Goal: Information Seeking & Learning: Learn about a topic

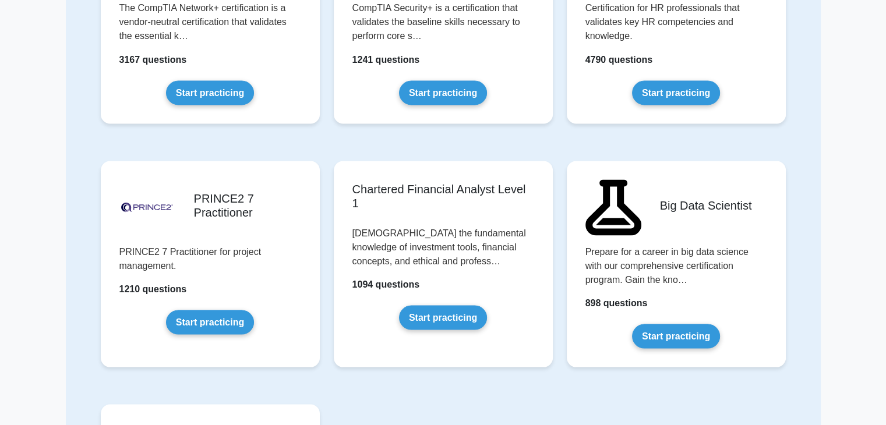
scroll to position [2170, 0]
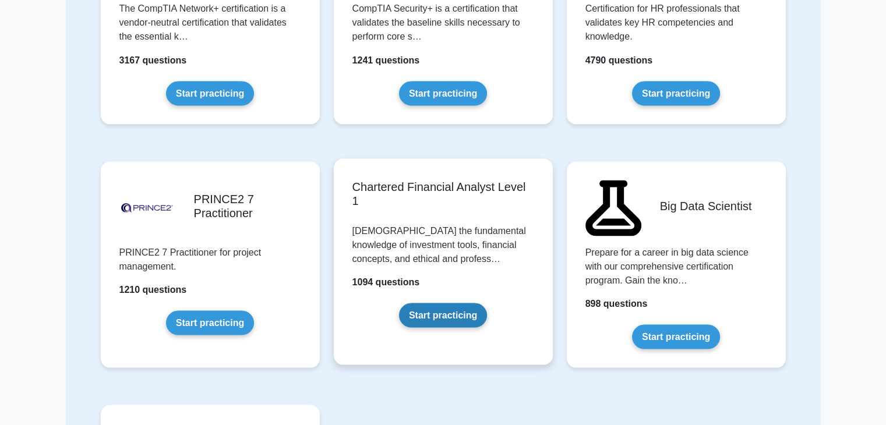
click at [460, 320] on link "Start practicing" at bounding box center [443, 315] width 88 height 24
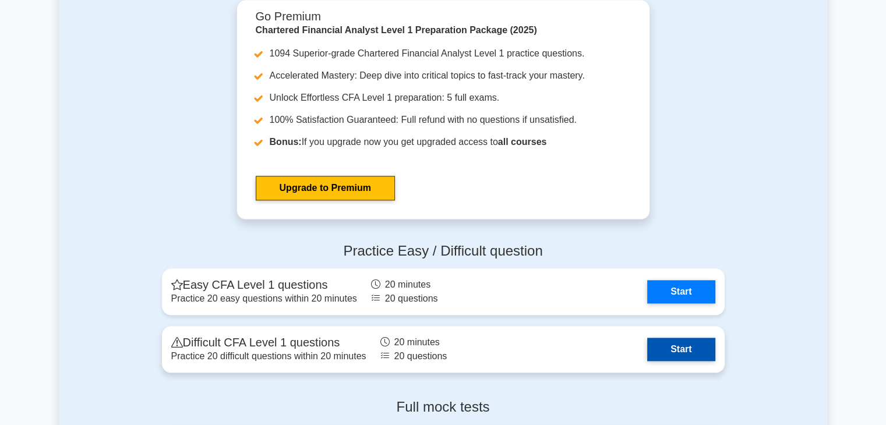
scroll to position [1391, 0]
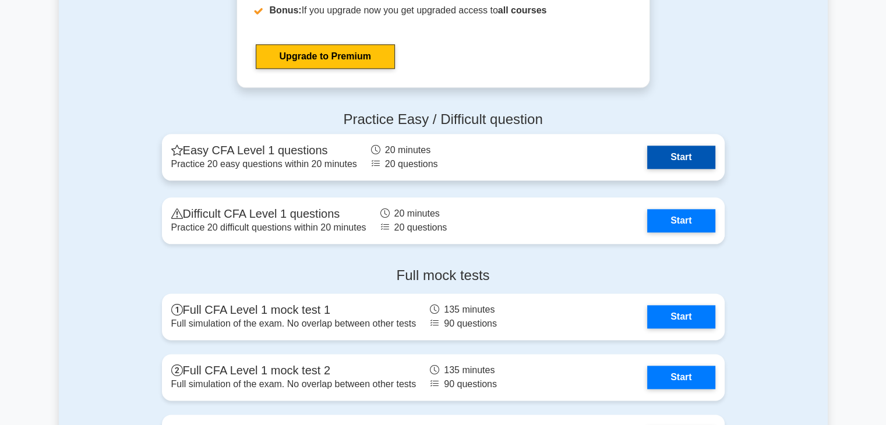
click at [683, 167] on link "Start" at bounding box center [681, 157] width 68 height 23
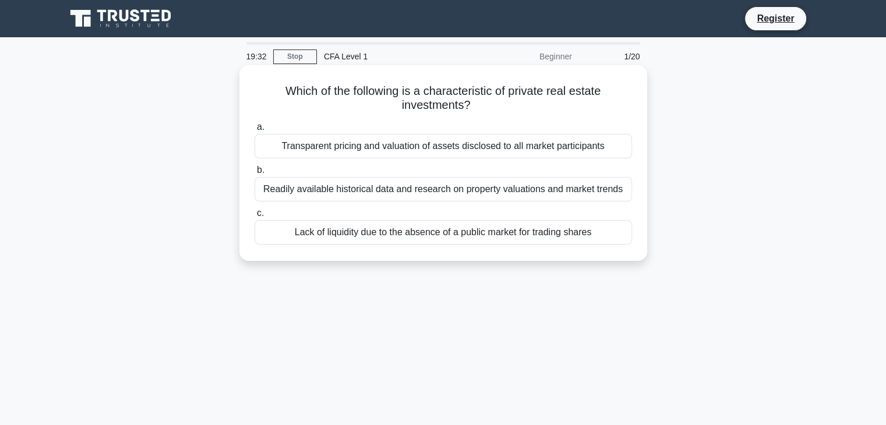
click at [574, 143] on div "Transparent pricing and valuation of assets disclosed to all market participants" at bounding box center [444, 146] width 378 height 24
click at [255, 131] on input "a. Transparent pricing and valuation of assets disclosed to all market particip…" at bounding box center [255, 128] width 0 height 8
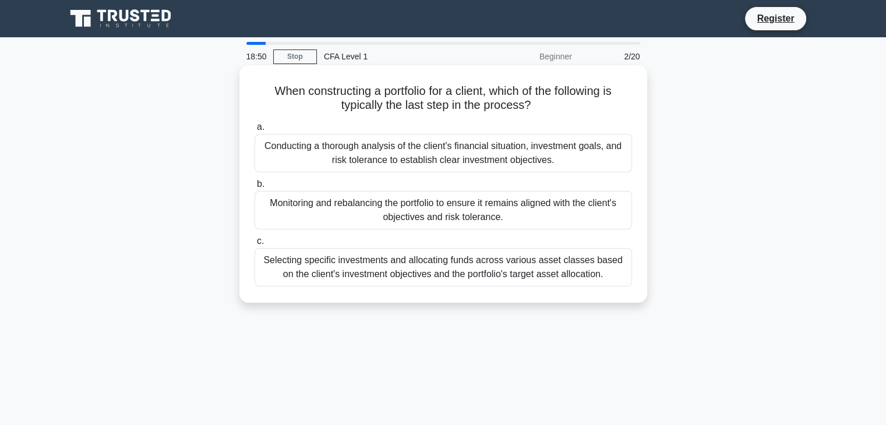
click at [405, 271] on div "Selecting specific investments and allocating funds across various asset classe…" at bounding box center [444, 267] width 378 height 38
click at [255, 245] on input "c. Selecting specific investments and allocating funds across various asset cla…" at bounding box center [255, 242] width 0 height 8
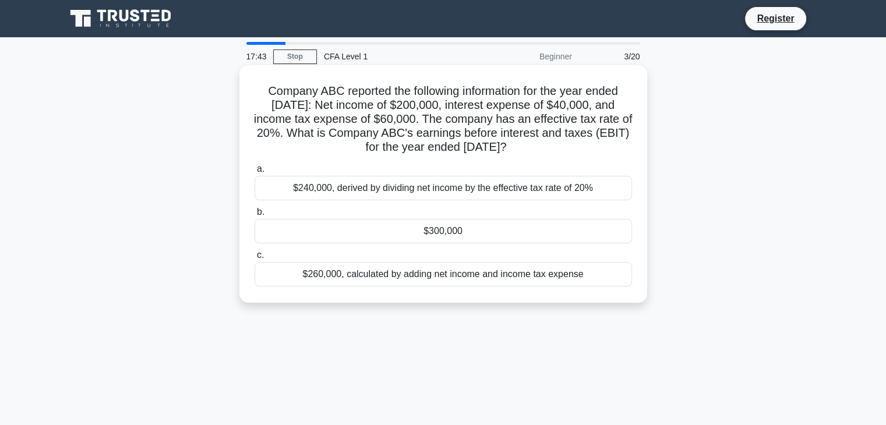
click at [392, 278] on div "$260,000, calculated by adding net income and income tax expense" at bounding box center [444, 274] width 378 height 24
click at [255, 259] on input "c. $260,000, calculated by adding net income and income tax expense" at bounding box center [255, 256] width 0 height 8
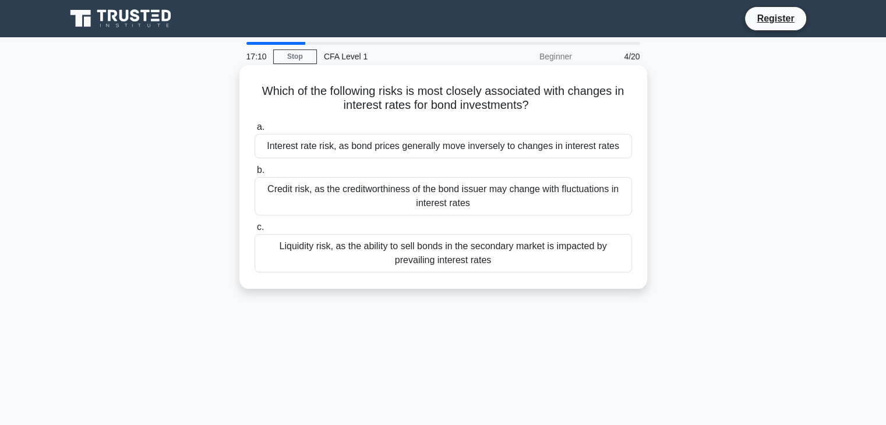
click at [468, 147] on div "Interest rate risk, as bond prices generally move inversely to changes in inter…" at bounding box center [444, 146] width 378 height 24
click at [255, 131] on input "a. Interest rate risk, as bond prices generally move inversely to changes in in…" at bounding box center [255, 128] width 0 height 8
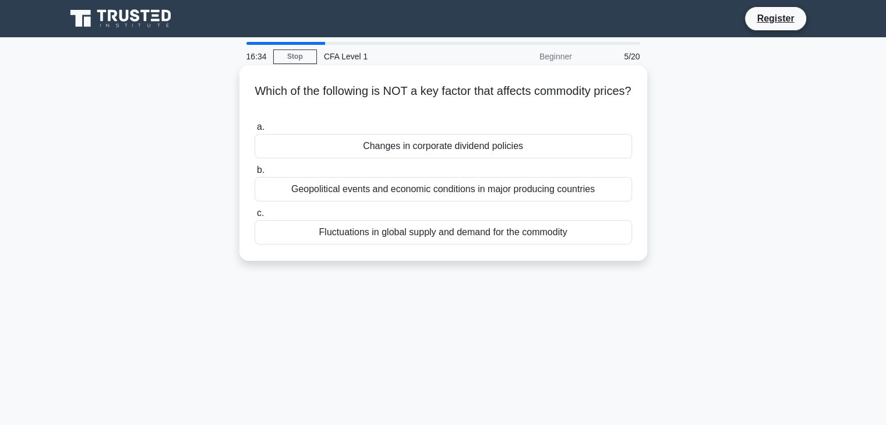
click at [470, 149] on div "Changes in corporate dividend policies" at bounding box center [444, 146] width 378 height 24
click at [255, 131] on input "a. Changes in corporate dividend policies" at bounding box center [255, 128] width 0 height 8
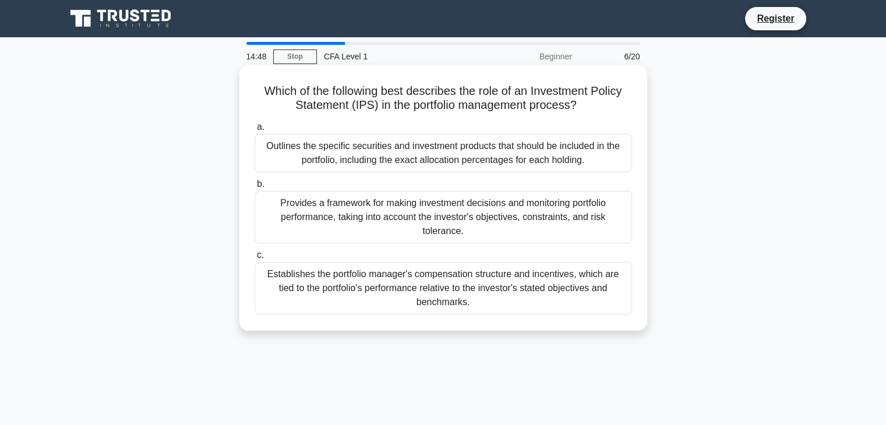
click at [422, 280] on div "Establishes the portfolio manager's compensation structure and incentives, whic…" at bounding box center [444, 288] width 378 height 52
click at [255, 259] on input "c. Establishes the portfolio manager's compensation structure and incentives, w…" at bounding box center [255, 256] width 0 height 8
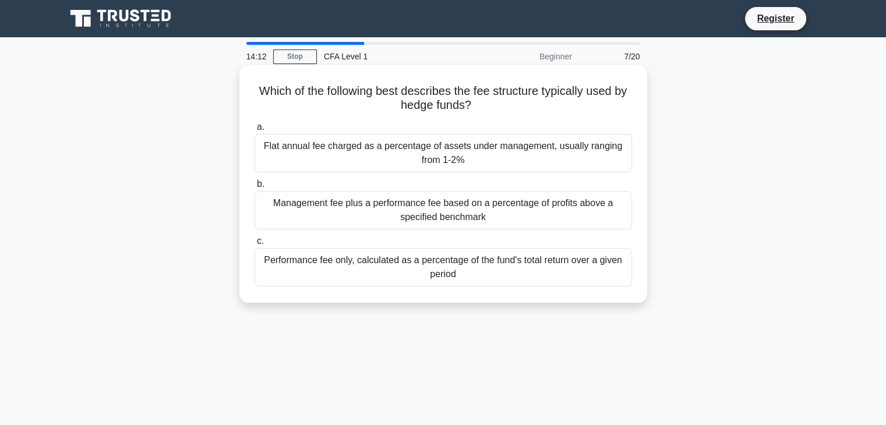
click at [505, 222] on div "Management fee plus a performance fee based on a percentage of profits above a …" at bounding box center [444, 210] width 378 height 38
click at [255, 188] on input "b. Management fee plus a performance fee based on a percentage of profits above…" at bounding box center [255, 185] width 0 height 8
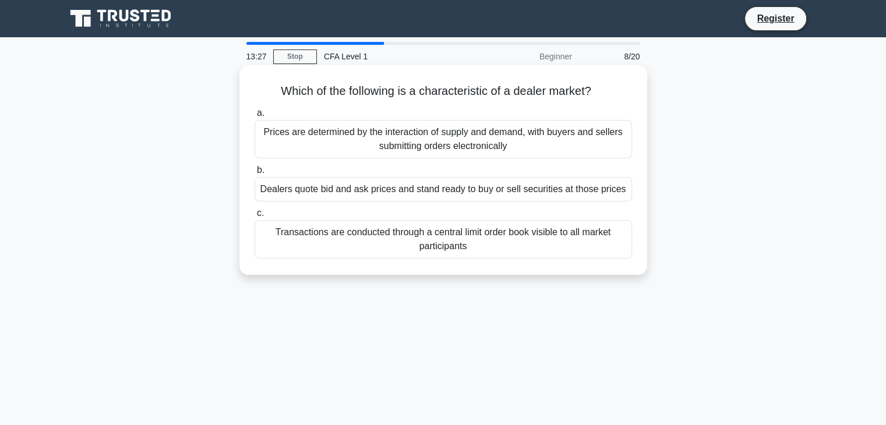
click at [524, 133] on div "Prices are determined by the interaction of supply and demand, with buyers and …" at bounding box center [444, 139] width 378 height 38
click at [255, 117] on input "a. Prices are determined by the interaction of supply and demand, with buyers a…" at bounding box center [255, 114] width 0 height 8
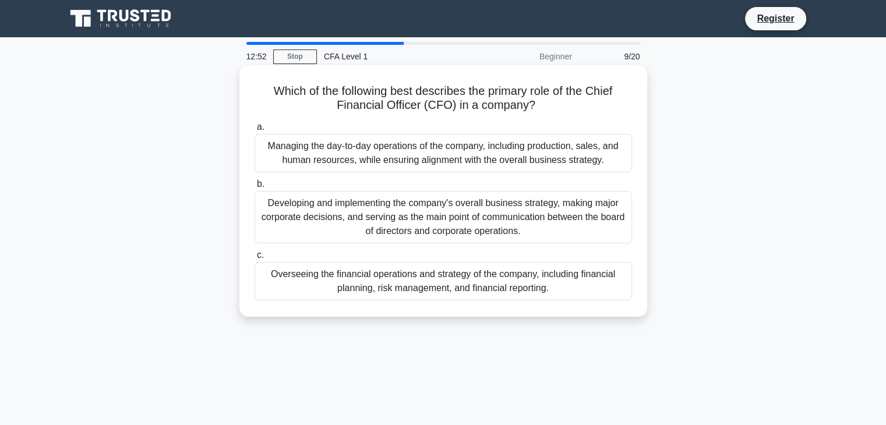
click at [460, 284] on div "Overseeing the financial operations and strategy of the company, including fina…" at bounding box center [444, 281] width 378 height 38
click at [255, 259] on input "c. Overseeing the financial operations and strategy of the company, including f…" at bounding box center [255, 256] width 0 height 8
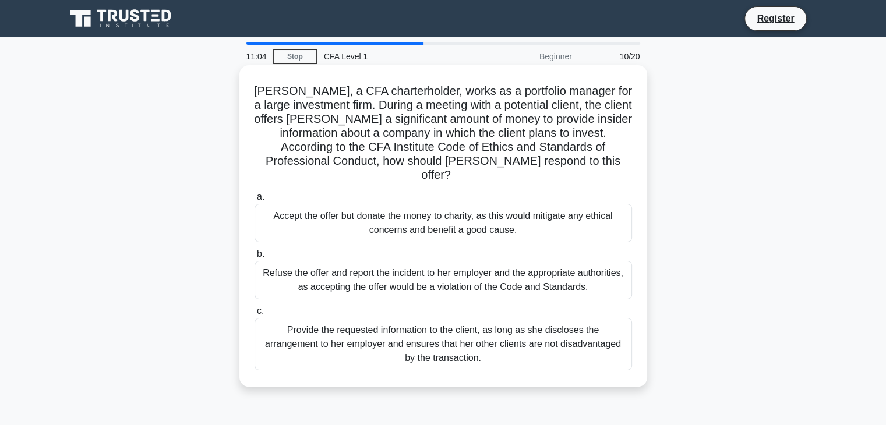
click at [473, 322] on div "Provide the requested information to the client, as long as she discloses the a…" at bounding box center [444, 344] width 378 height 52
click at [255, 315] on input "c. Provide the requested information to the client, as long as she discloses th…" at bounding box center [255, 312] width 0 height 8
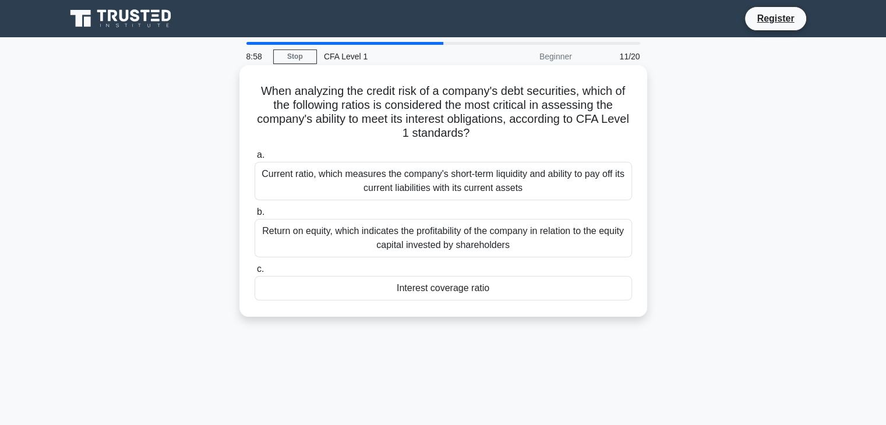
click at [478, 185] on div "Current ratio, which measures the company's short-term liquidity and ability to…" at bounding box center [444, 181] width 378 height 38
click at [255, 159] on input "a. Current ratio, which measures the company's short-term liquidity and ability…" at bounding box center [255, 155] width 0 height 8
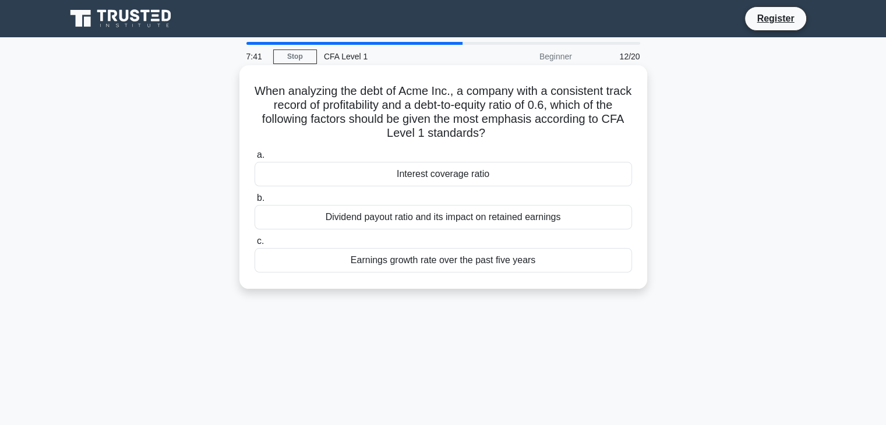
click at [454, 172] on div "Interest coverage ratio" at bounding box center [444, 174] width 378 height 24
click at [255, 159] on input "a. Interest coverage ratio" at bounding box center [255, 155] width 0 height 8
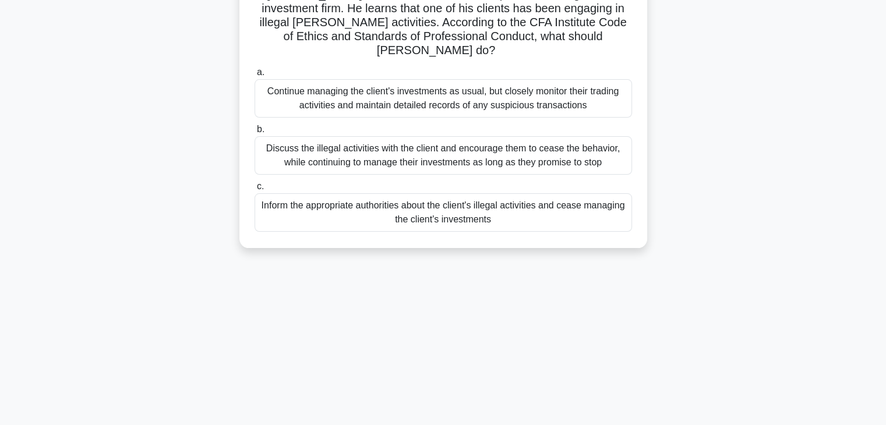
scroll to position [101, 0]
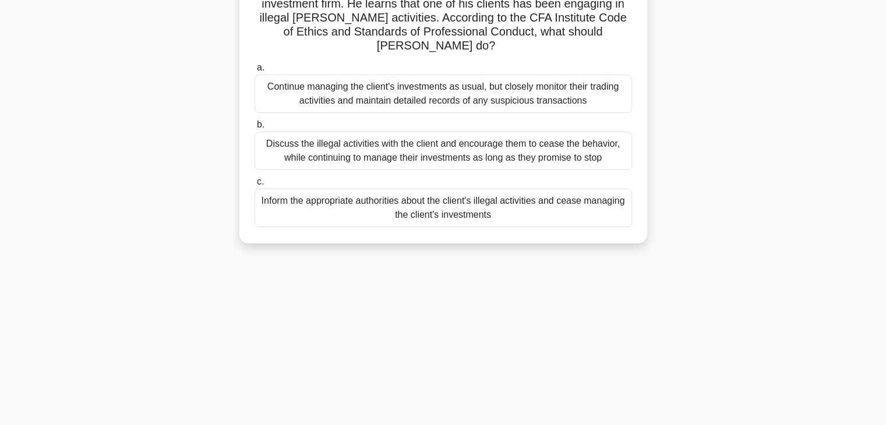
click at [452, 192] on div "Inform the appropriate authorities about the client's illegal activities and ce…" at bounding box center [444, 208] width 378 height 38
click at [255, 186] on input "c. Inform the appropriate authorities about the client's illegal activities and…" at bounding box center [255, 182] width 0 height 8
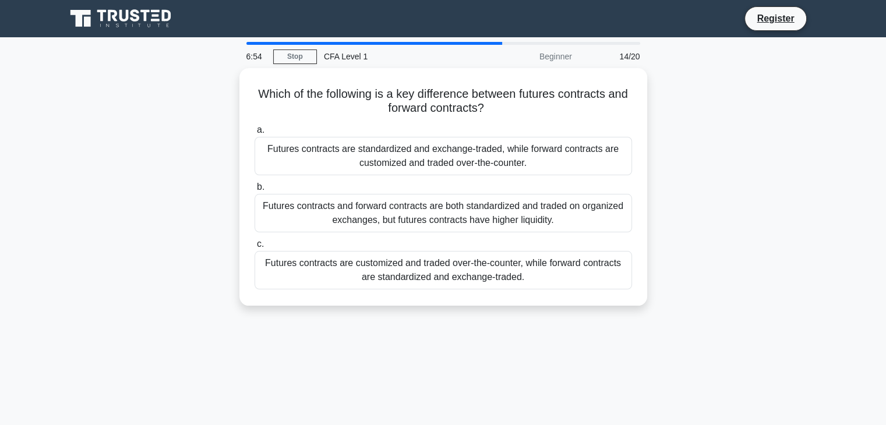
scroll to position [0, 0]
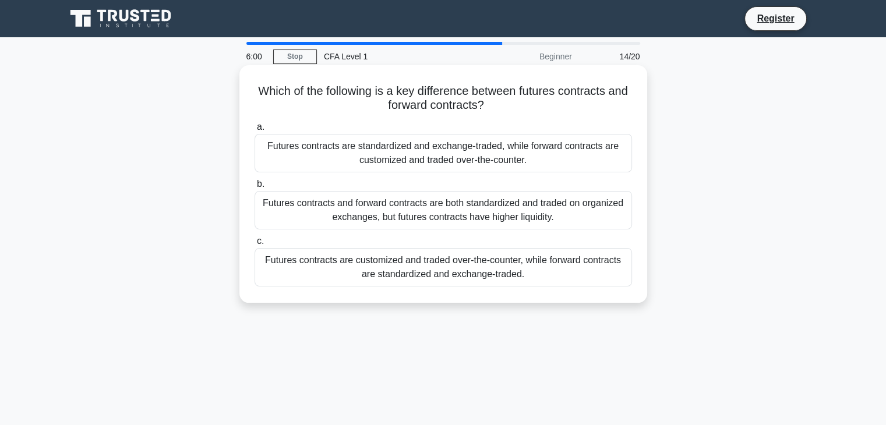
click at [532, 213] on div "Futures contracts and forward contracts are both standardized and traded on org…" at bounding box center [444, 210] width 378 height 38
click at [255, 188] on input "b. Futures contracts and forward contracts are both standardized and traded on …" at bounding box center [255, 185] width 0 height 8
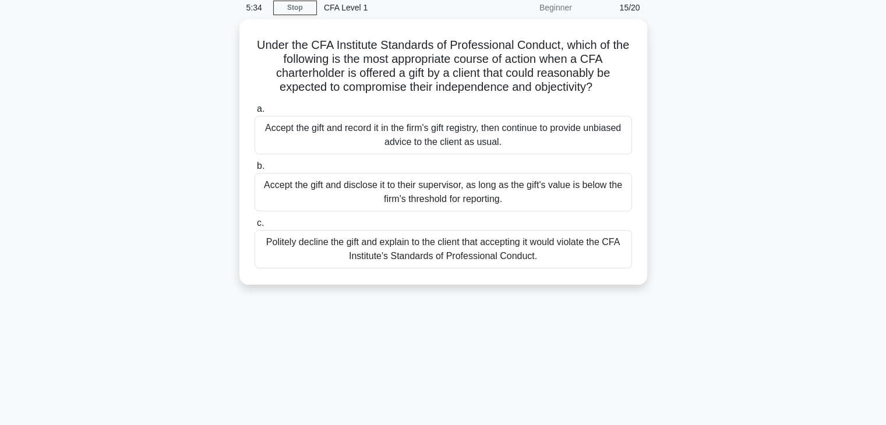
scroll to position [51, 0]
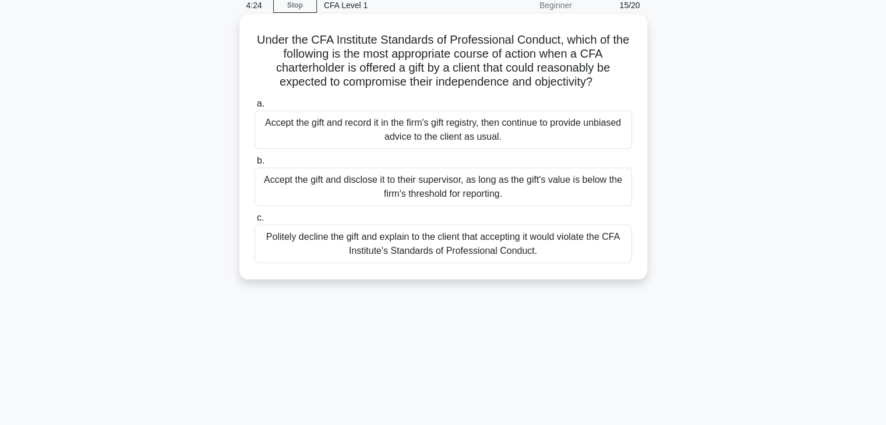
click at [529, 195] on div "Accept the gift and disclose it to their supervisor, as long as the gift's valu…" at bounding box center [444, 187] width 378 height 38
click at [255, 165] on input "b. Accept the gift and disclose it to their supervisor, as long as the gift's v…" at bounding box center [255, 161] width 0 height 8
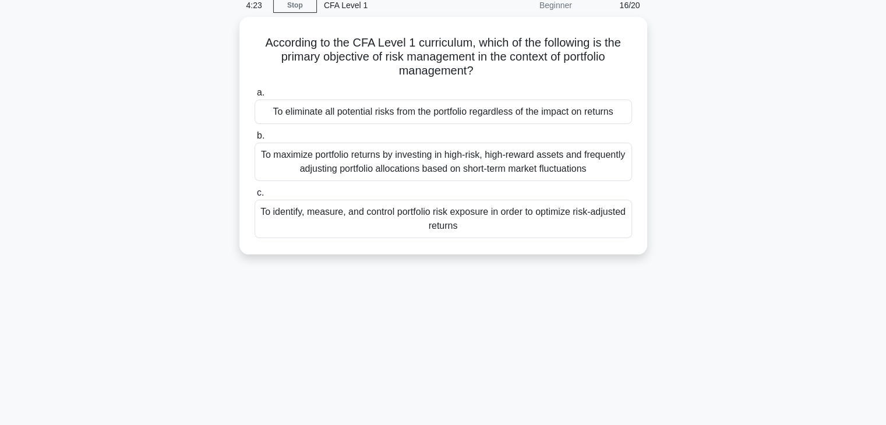
scroll to position [0, 0]
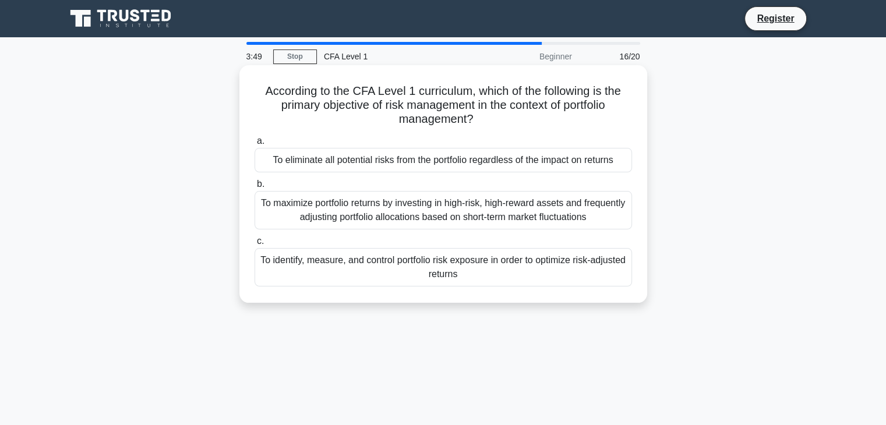
click at [508, 280] on div "To identify, measure, and control portfolio risk exposure in order to optimize …" at bounding box center [444, 267] width 378 height 38
click at [255, 245] on input "c. To identify, measure, and control portfolio risk exposure in order to optimi…" at bounding box center [255, 242] width 0 height 8
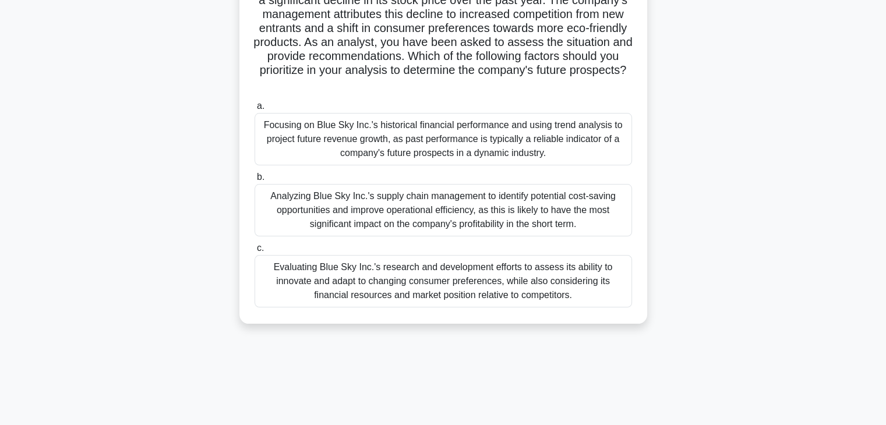
scroll to position [105, 0]
click at [414, 281] on div "Evaluating Blue Sky Inc.'s research and development efforts to assess its abili…" at bounding box center [444, 281] width 378 height 52
click at [255, 252] on input "c. Evaluating Blue Sky Inc.'s research and development efforts to assess its ab…" at bounding box center [255, 249] width 0 height 8
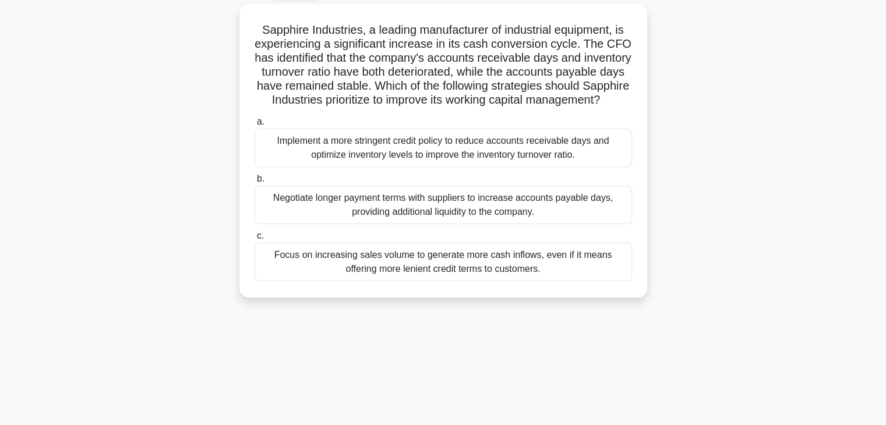
scroll to position [69, 0]
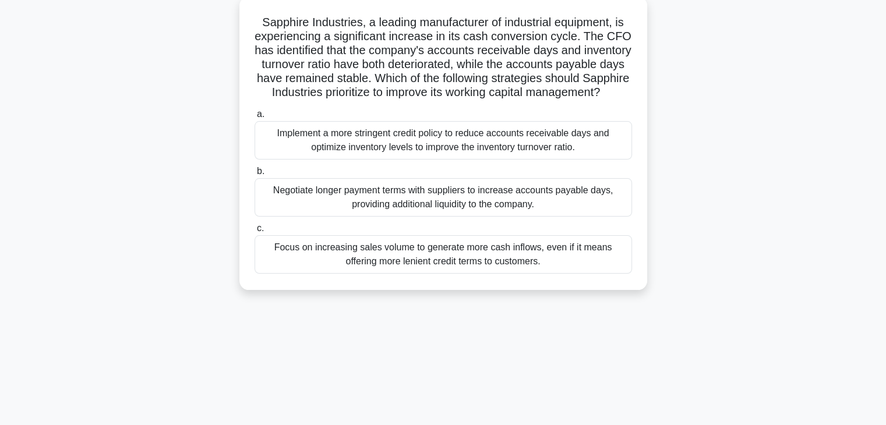
click at [520, 273] on div "Focus on increasing sales volume to generate more cash inflows, even if it mean…" at bounding box center [444, 254] width 378 height 38
click at [255, 232] on input "c. Focus on increasing sales volume to generate more cash inflows, even if it m…" at bounding box center [255, 229] width 0 height 8
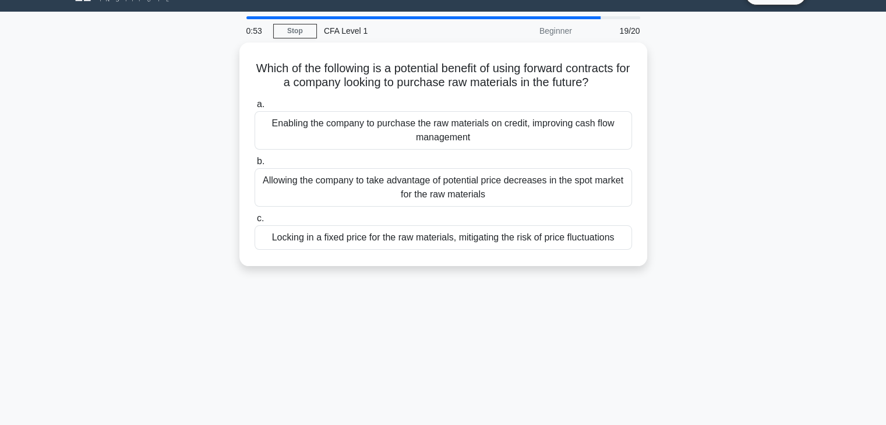
scroll to position [0, 0]
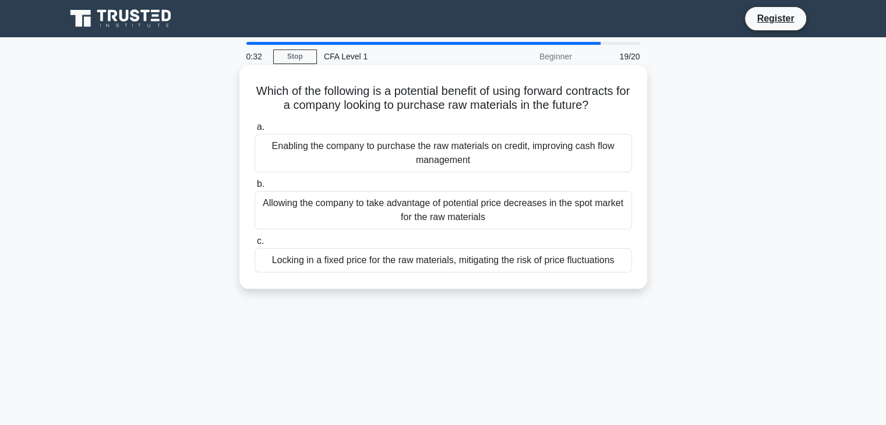
click at [544, 268] on div "Locking in a fixed price for the raw materials, mitigating the risk of price fl…" at bounding box center [444, 260] width 378 height 24
click at [255, 245] on input "c. Locking in a fixed price for the raw materials, mitigating the risk of price…" at bounding box center [255, 242] width 0 height 8
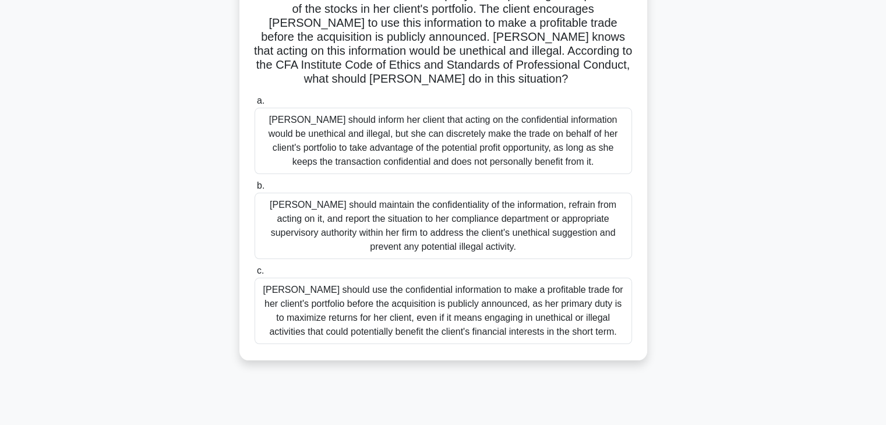
scroll to position [129, 0]
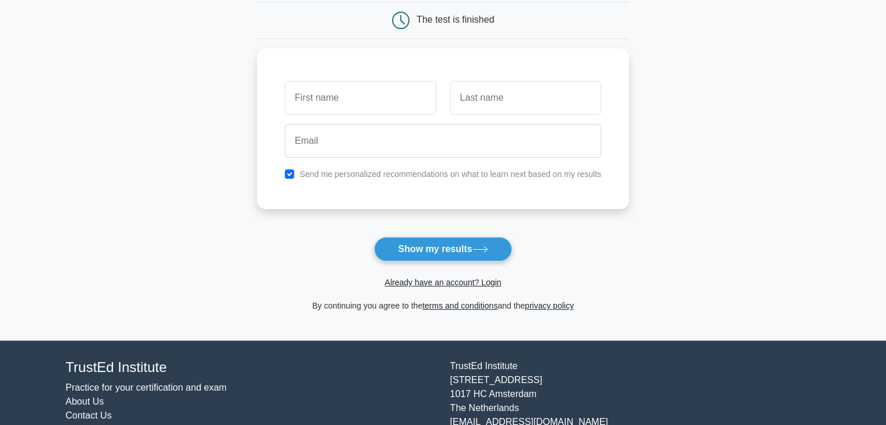
scroll to position [117, 0]
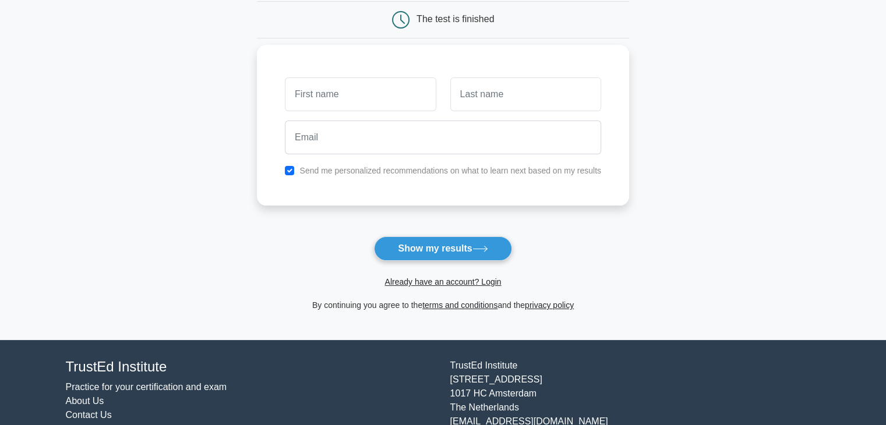
click at [393, 107] on input "text" at bounding box center [360, 94] width 151 height 34
type input "Élvio"
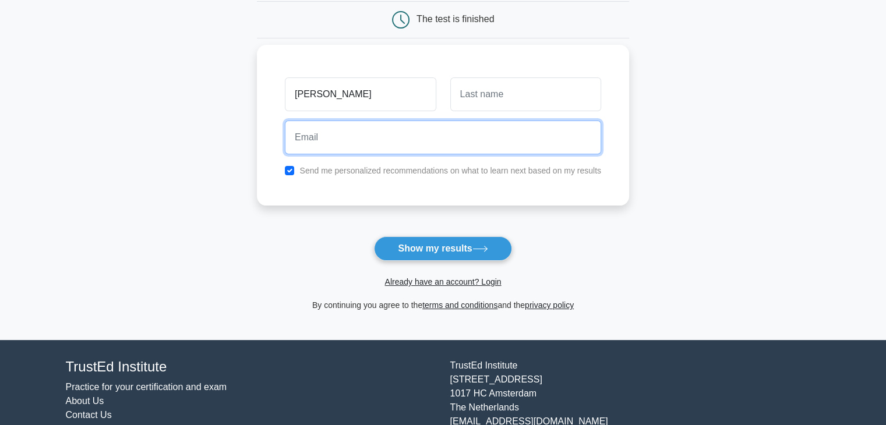
click at [390, 140] on input "email" at bounding box center [443, 138] width 316 height 34
type input "svg.sdvm@outlook.com"
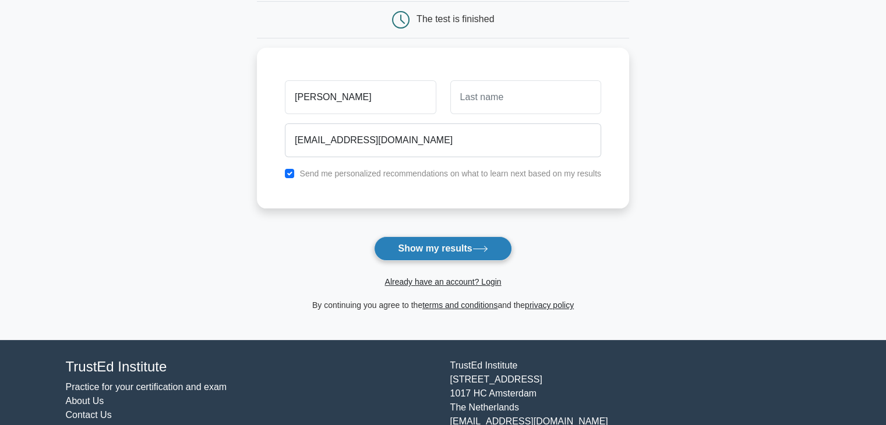
click at [455, 253] on button "Show my results" at bounding box center [442, 249] width 137 height 24
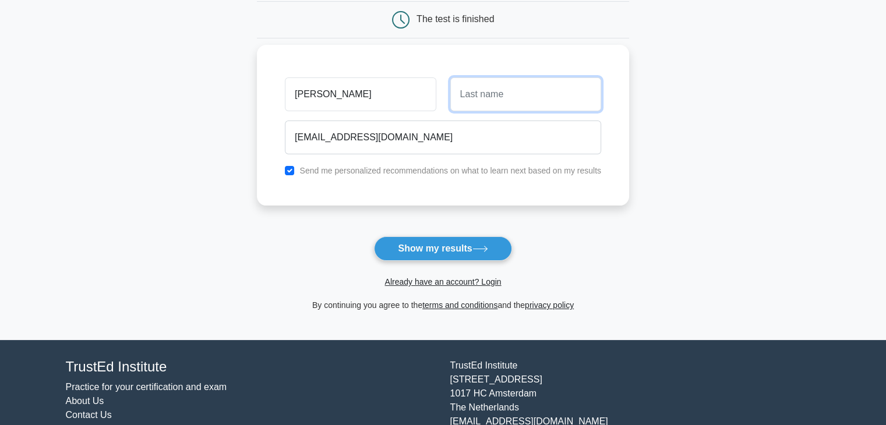
click at [496, 101] on input "text" at bounding box center [525, 94] width 151 height 34
type input "nunes"
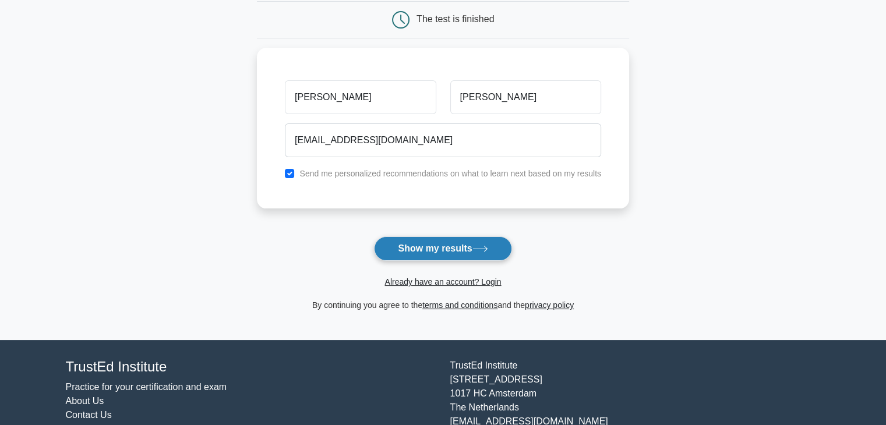
click at [487, 247] on icon at bounding box center [480, 249] width 16 height 6
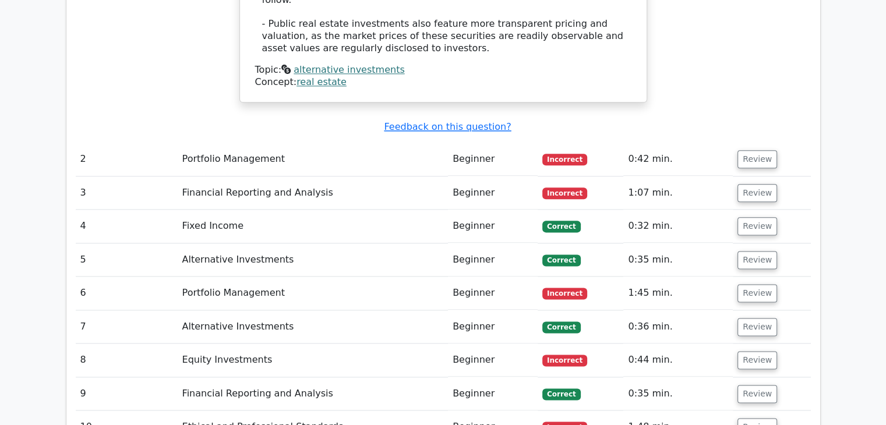
scroll to position [1439, 0]
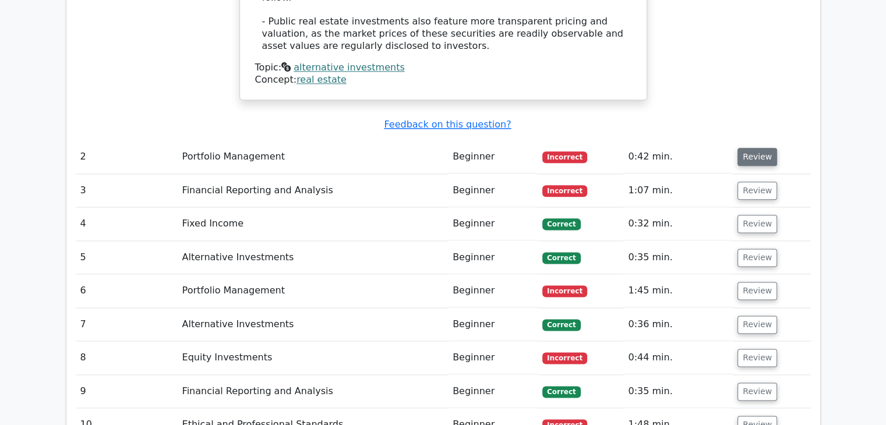
click at [753, 148] on button "Review" at bounding box center [758, 157] width 40 height 18
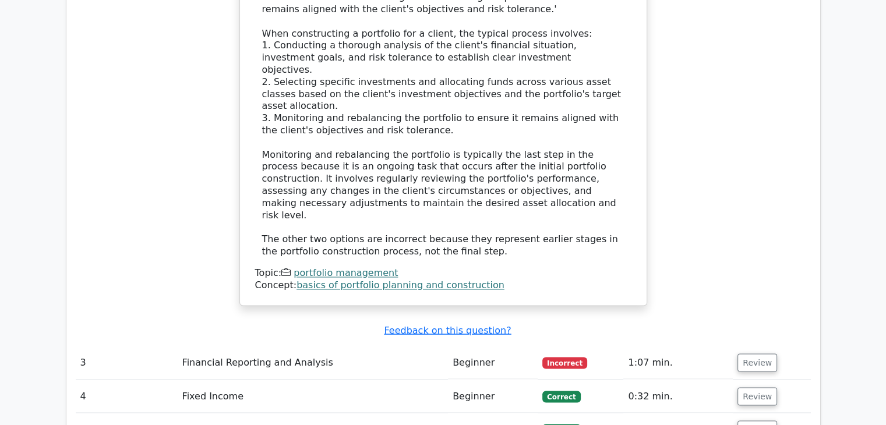
scroll to position [1888, 0]
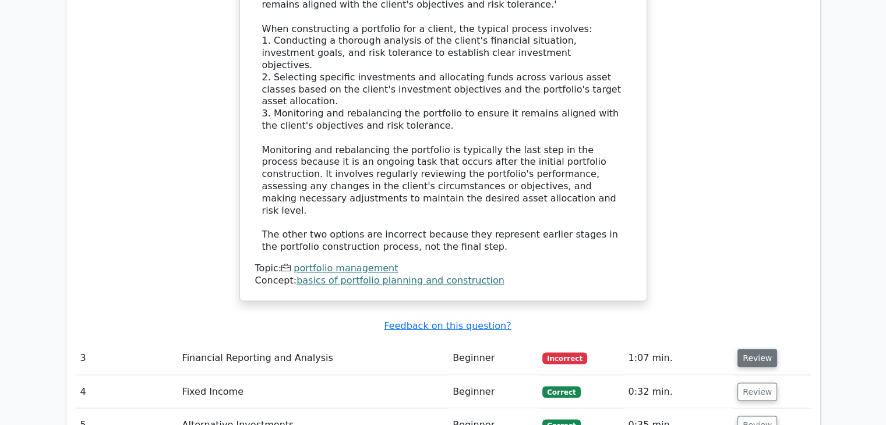
click at [748, 349] on button "Review" at bounding box center [758, 358] width 40 height 18
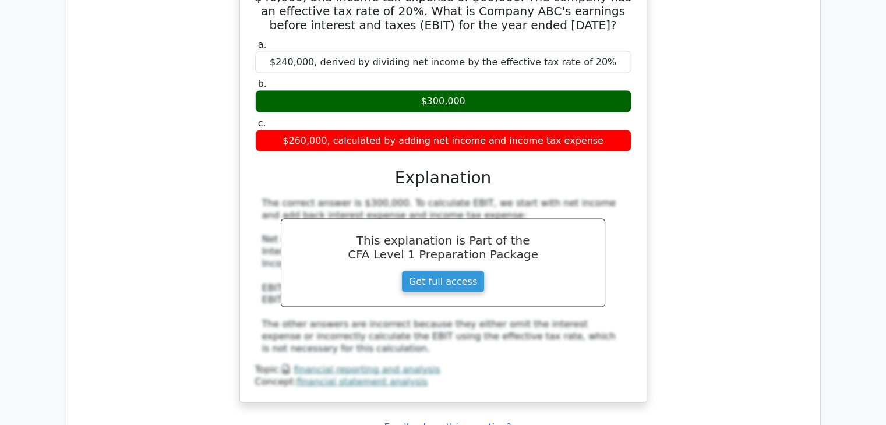
scroll to position [2523, 0]
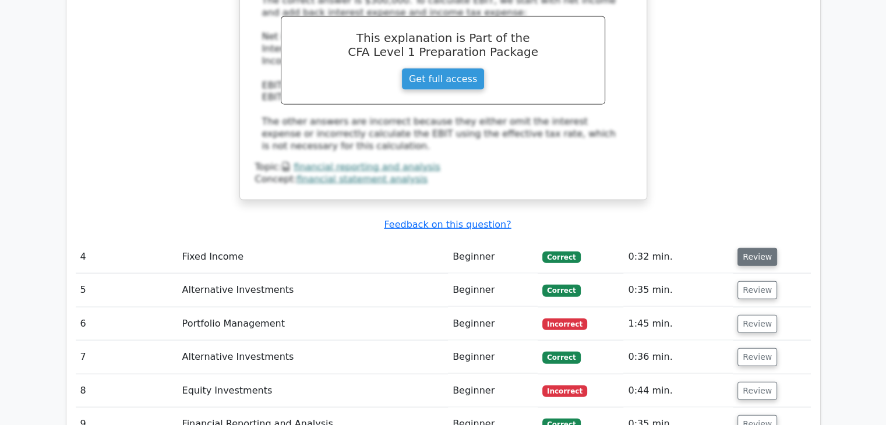
click at [760, 248] on button "Review" at bounding box center [758, 257] width 40 height 18
drag, startPoint x: 732, startPoint y: 139, endPoint x: 756, endPoint y: 120, distance: 30.7
click at [756, 241] on td "Review" at bounding box center [771, 257] width 77 height 33
click at [756, 248] on button "Review" at bounding box center [758, 257] width 40 height 18
click at [752, 248] on button "Review" at bounding box center [758, 257] width 40 height 18
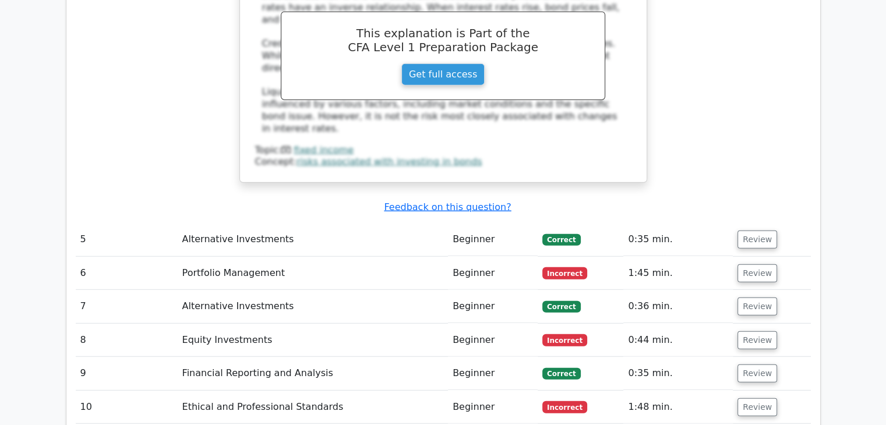
scroll to position [3055, 0]
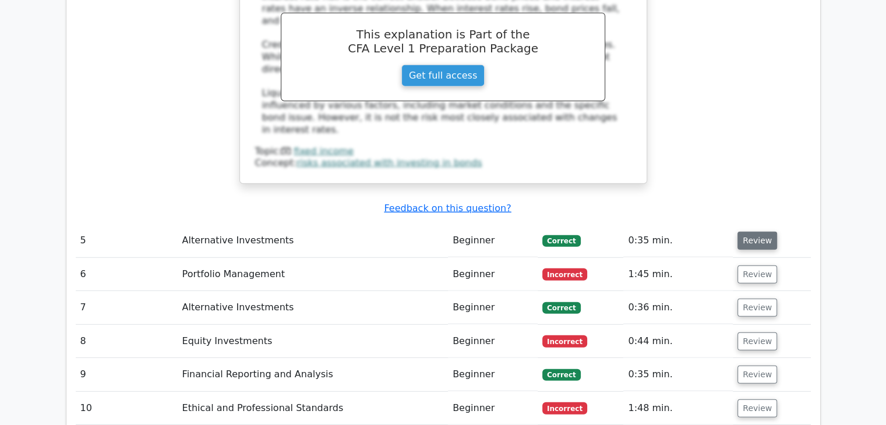
click at [743, 232] on button "Review" at bounding box center [758, 241] width 40 height 18
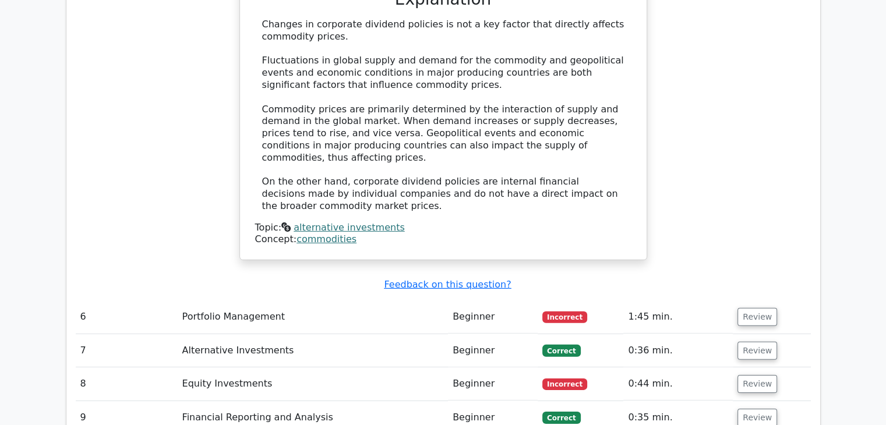
scroll to position [3538, 0]
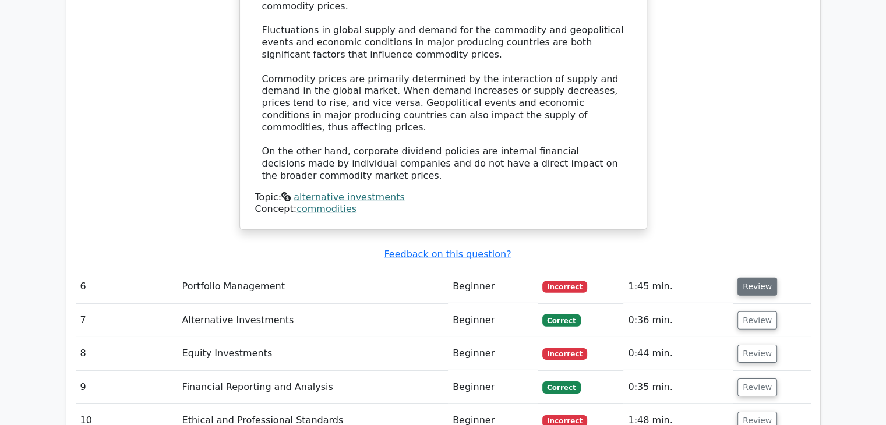
click at [746, 278] on button "Review" at bounding box center [758, 287] width 40 height 18
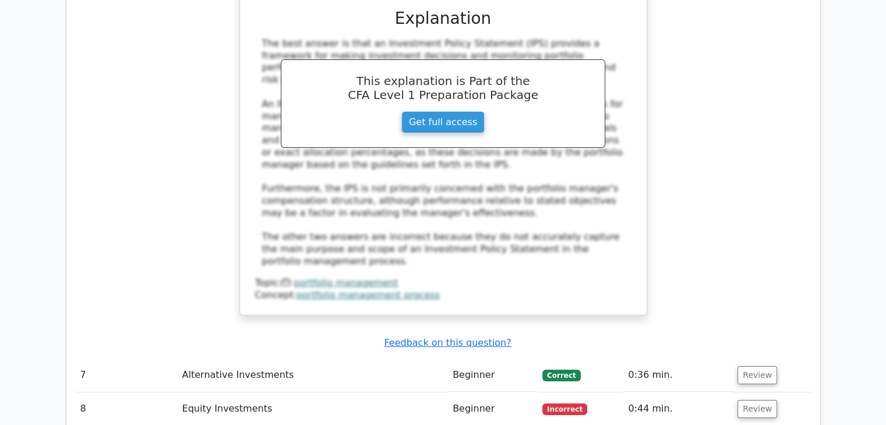
scroll to position [4140, 0]
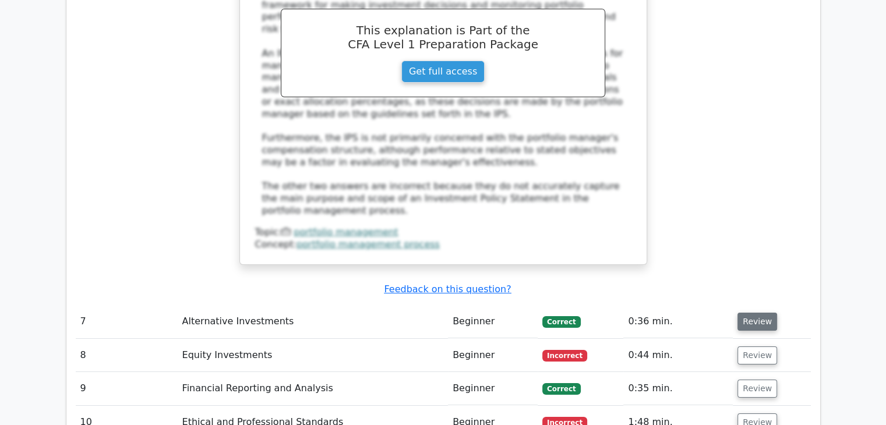
click at [748, 313] on button "Review" at bounding box center [758, 322] width 40 height 18
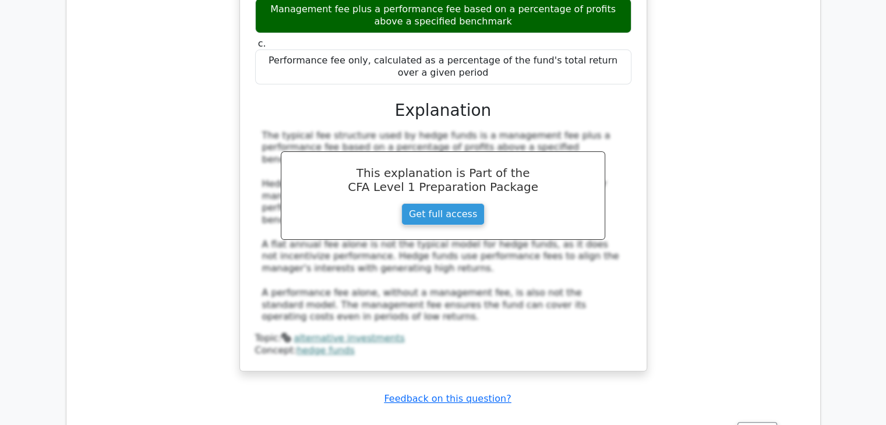
scroll to position [4657, 0]
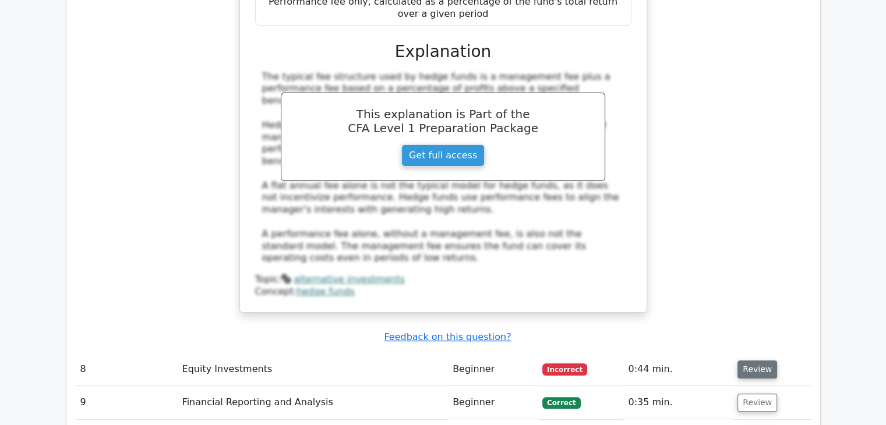
click at [740, 361] on button "Review" at bounding box center [758, 370] width 40 height 18
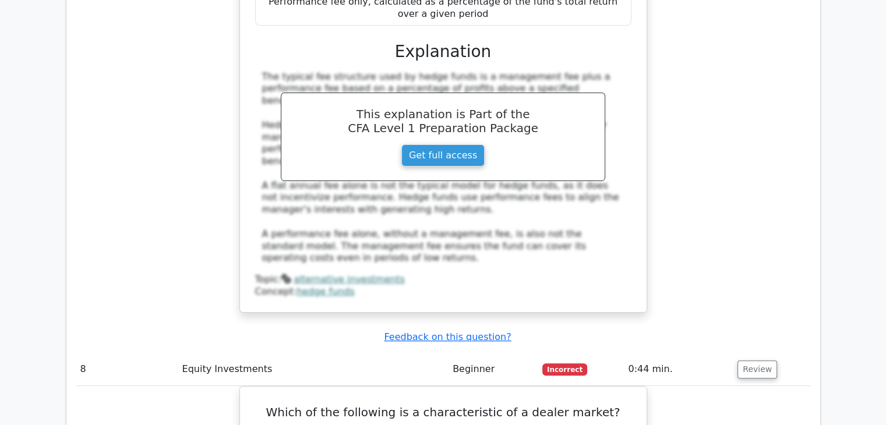
scroll to position [4778, 0]
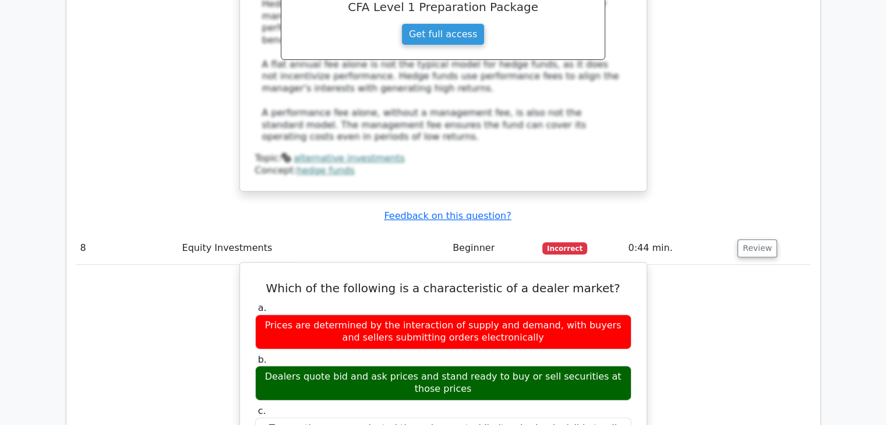
click at [359, 366] on div "Dealers quote bid and ask prices and stand ready to buy or sell securities at t…" at bounding box center [443, 383] width 376 height 35
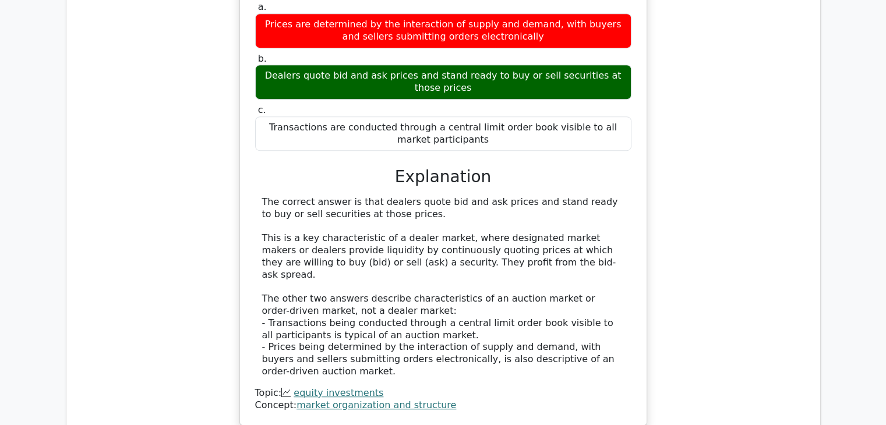
scroll to position [5080, 0]
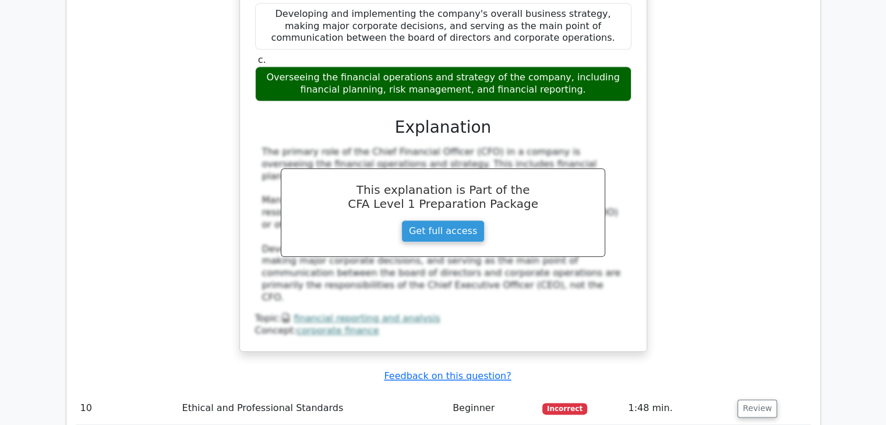
scroll to position [5711, 0]
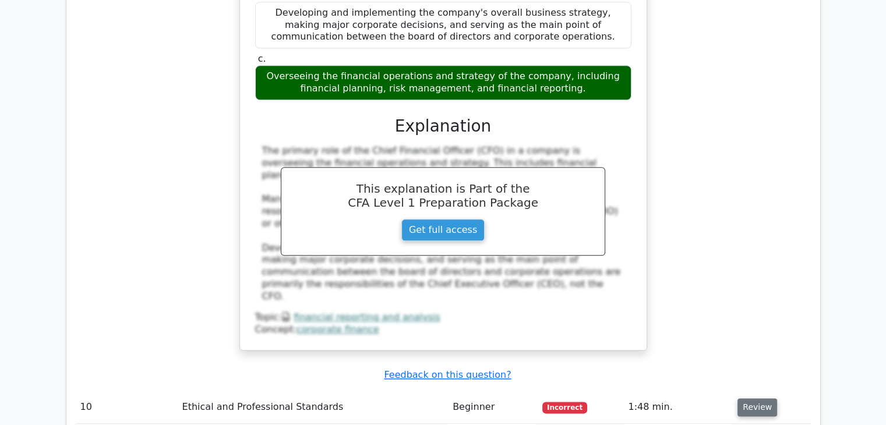
click at [756, 398] on button "Review" at bounding box center [758, 407] width 40 height 18
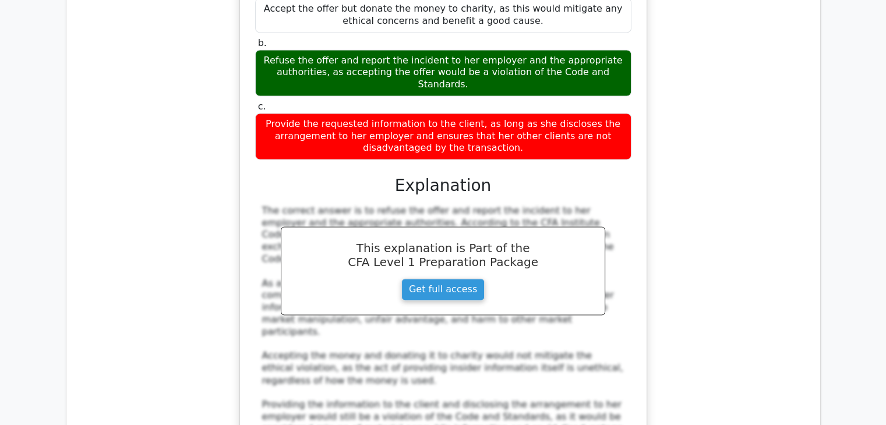
scroll to position [6319, 0]
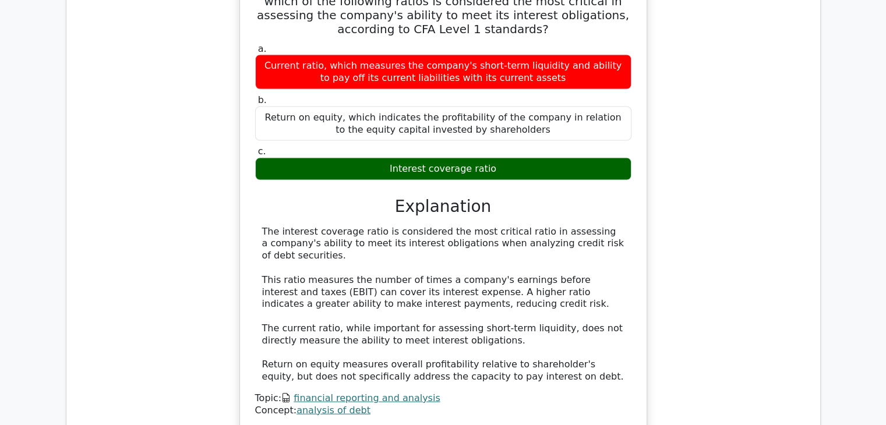
scroll to position [6882, 0]
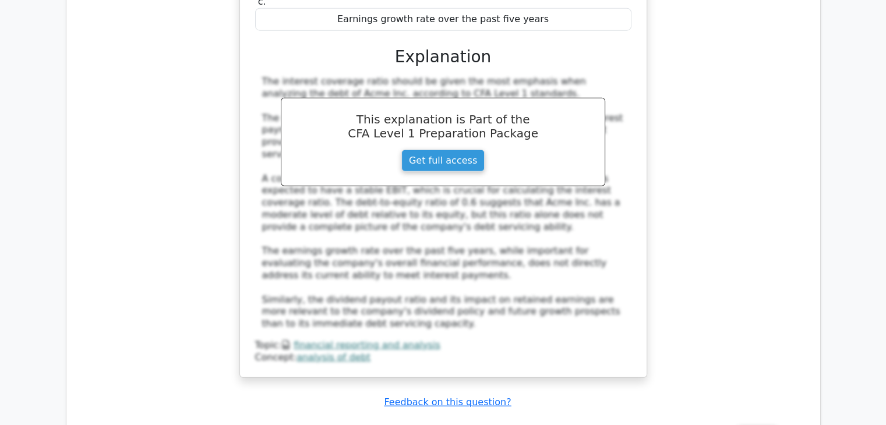
scroll to position [7550, 0]
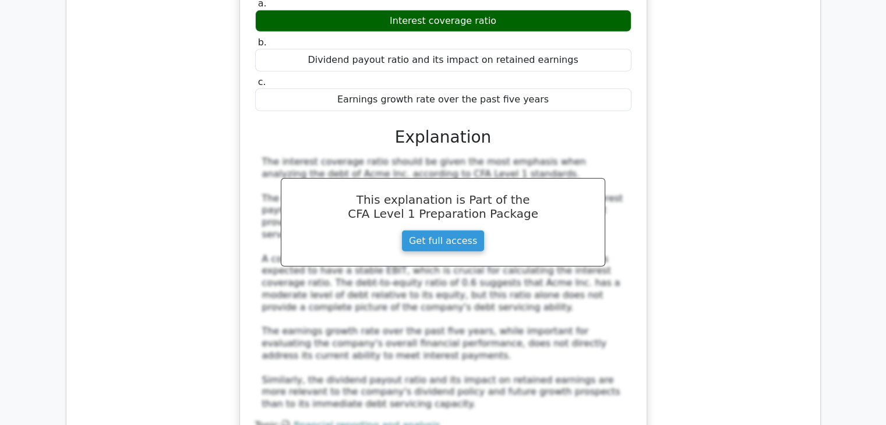
scroll to position [7480, 0]
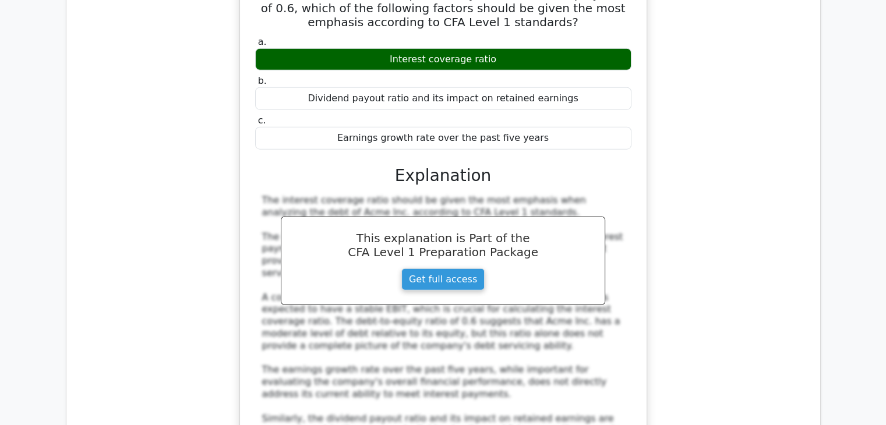
scroll to position [7430, 0]
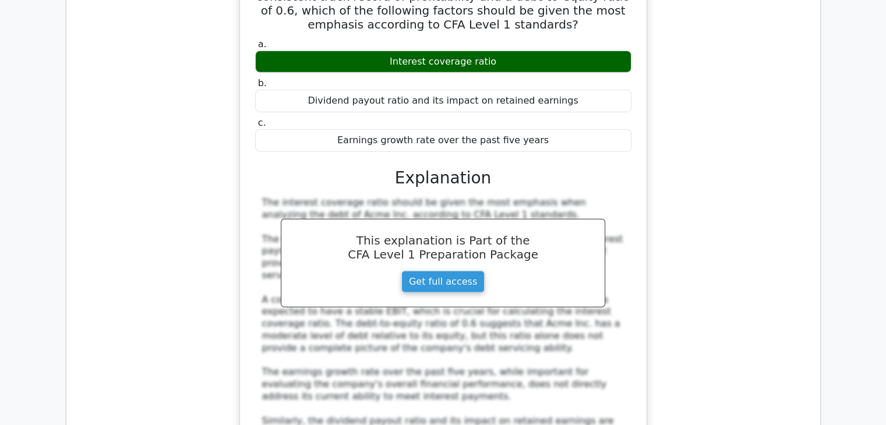
drag, startPoint x: 750, startPoint y: 255, endPoint x: 757, endPoint y: 238, distance: 18.3
